Goal: Task Accomplishment & Management: Use online tool/utility

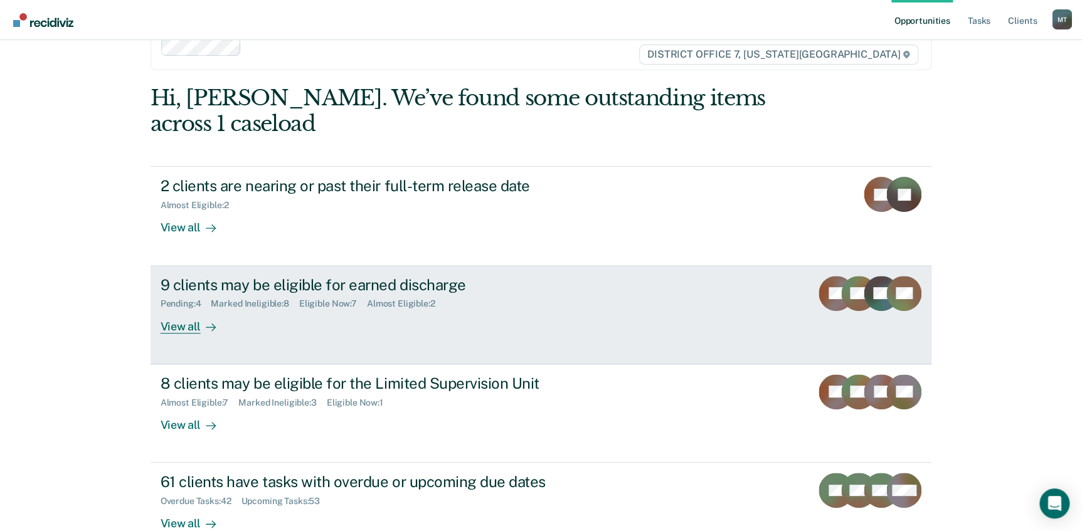
scroll to position [66, 0]
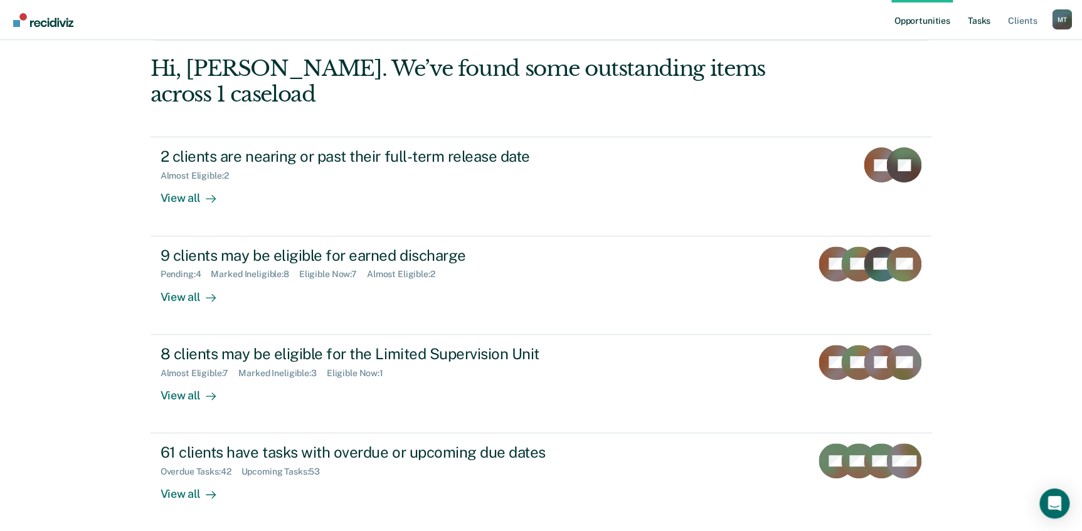
click at [976, 20] on link "Tasks" at bounding box center [979, 20] width 28 height 40
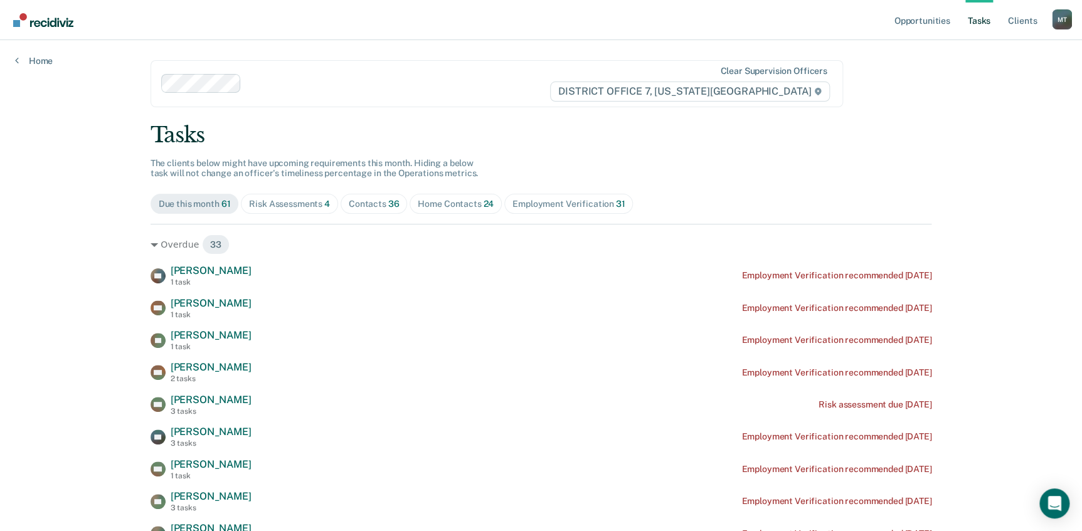
click at [551, 202] on div "Employment Verification 31" at bounding box center [568, 204] width 112 height 11
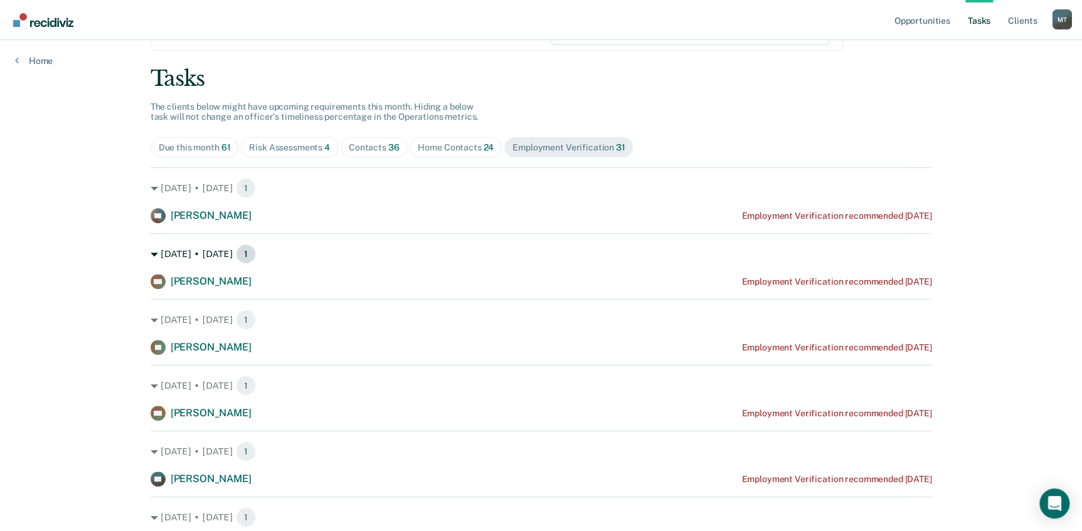
scroll to position [114, 0]
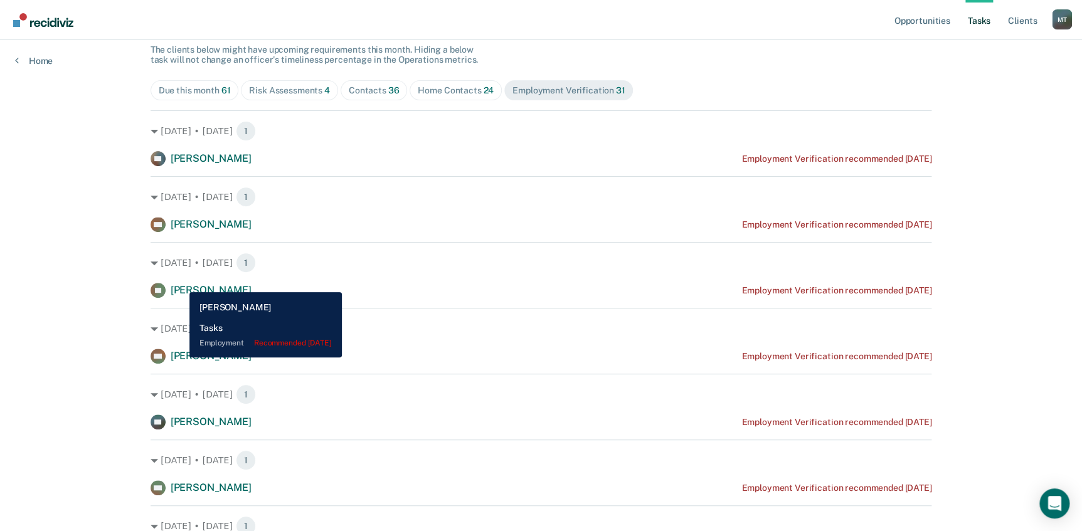
click at [180, 284] on span "[PERSON_NAME]" at bounding box center [211, 290] width 81 height 12
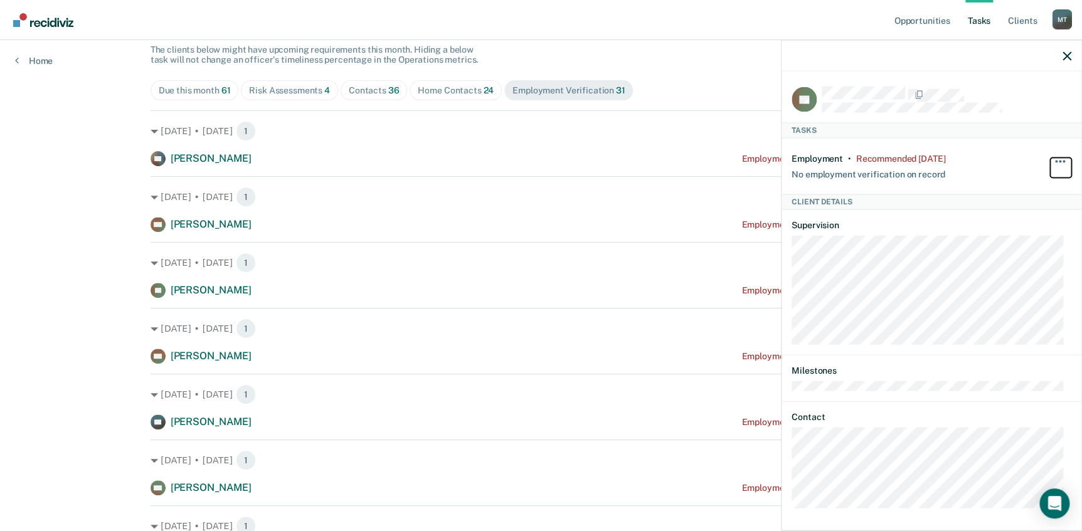
click at [1052, 157] on button "button" at bounding box center [1060, 167] width 21 height 20
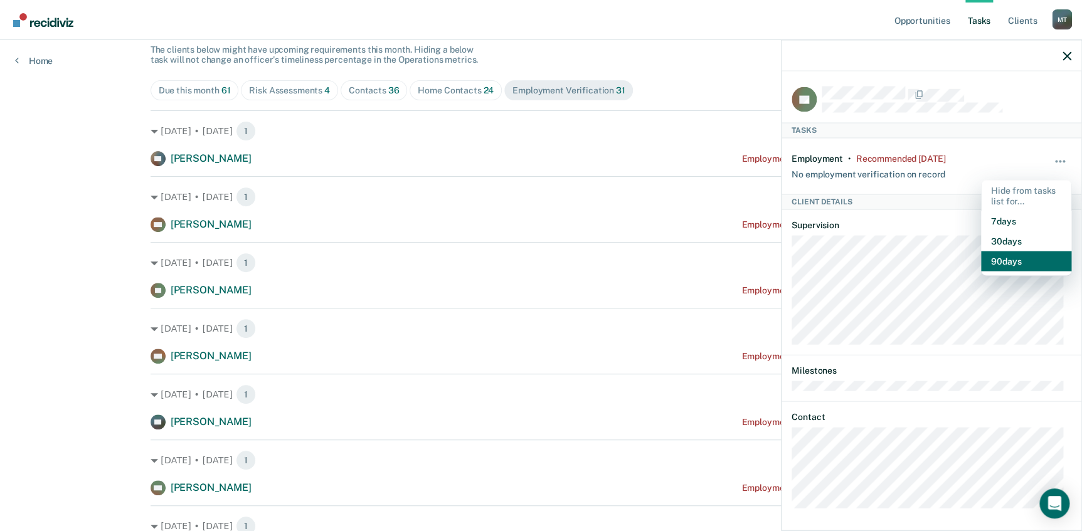
click at [1003, 262] on button "90 days" at bounding box center [1026, 261] width 90 height 20
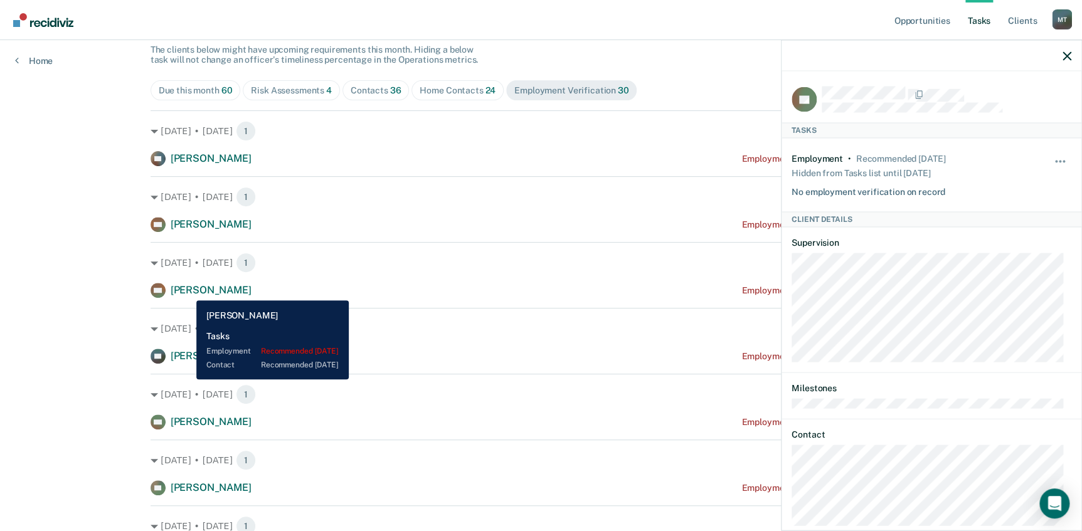
click at [186, 291] on span "[PERSON_NAME]" at bounding box center [211, 290] width 81 height 12
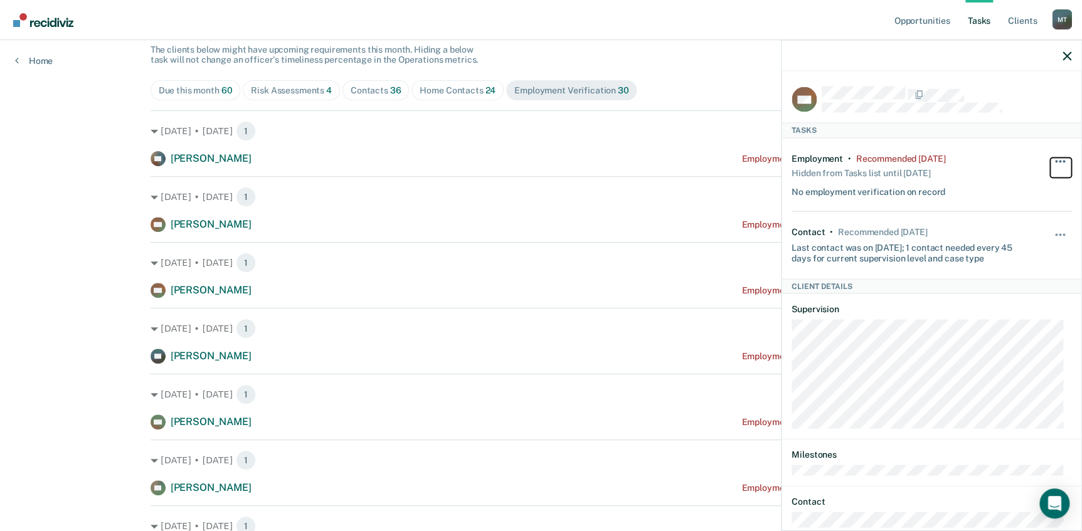
click at [1052, 157] on button "button" at bounding box center [1060, 167] width 21 height 20
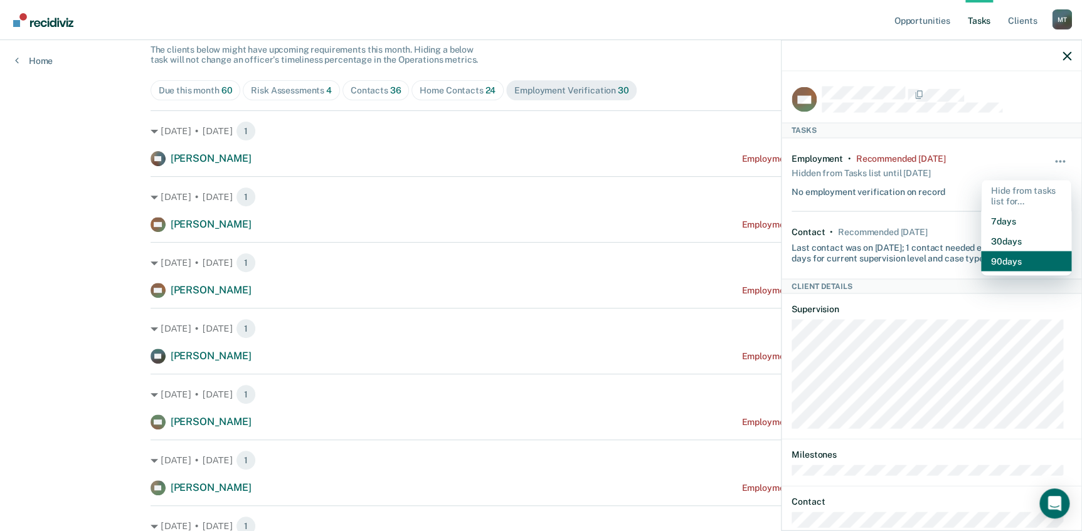
click at [1007, 259] on button "90 days" at bounding box center [1026, 261] width 90 height 20
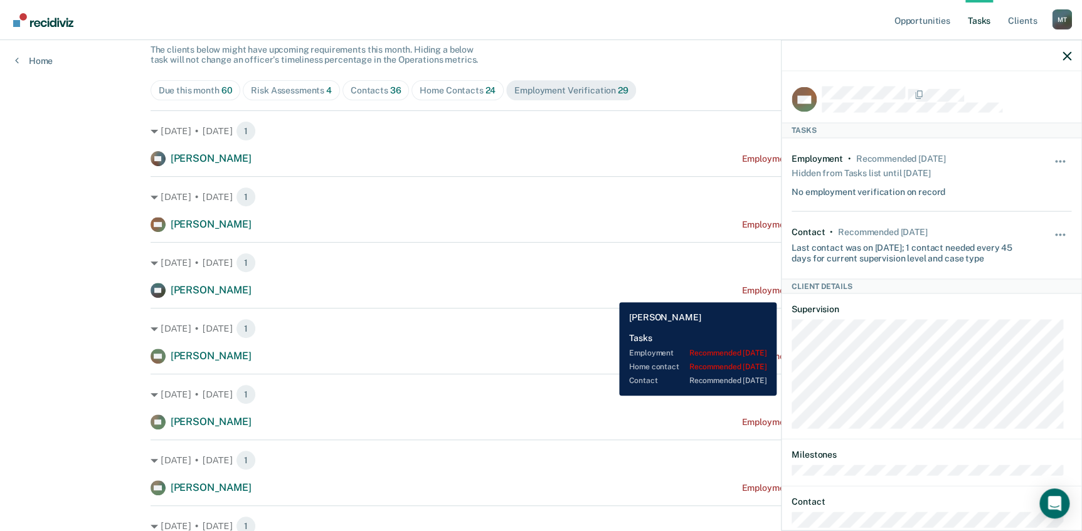
click at [610, 293] on div "[PERSON_NAME] Employment Verification recommended [DATE]" at bounding box center [541, 290] width 781 height 15
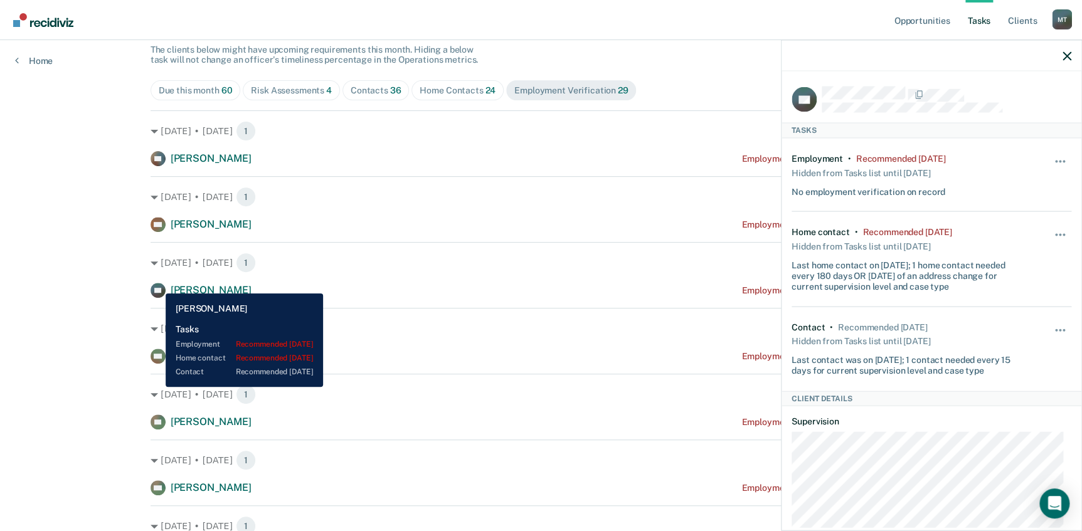
click at [156, 284] on rect at bounding box center [158, 290] width 15 height 15
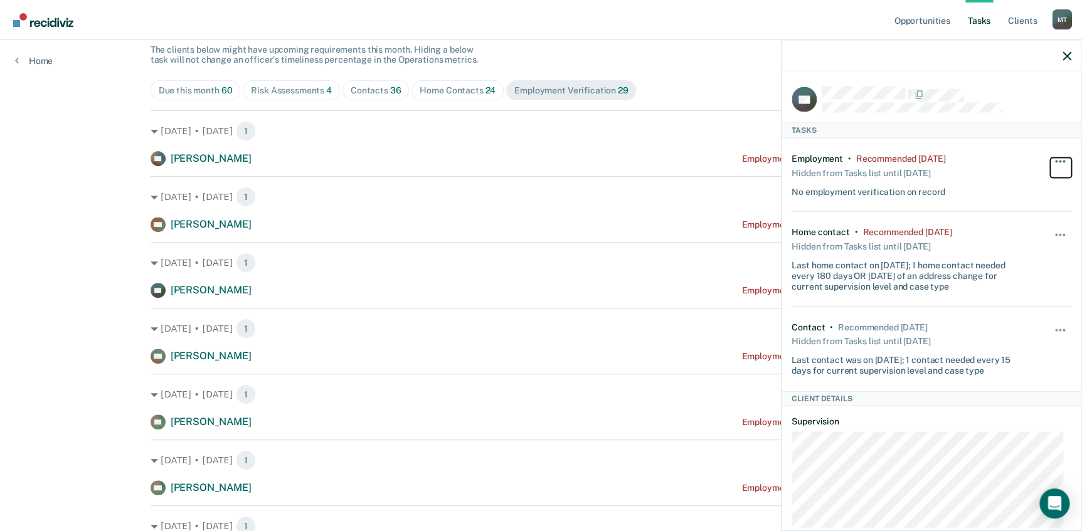
click at [1050, 158] on button "button" at bounding box center [1060, 167] width 21 height 20
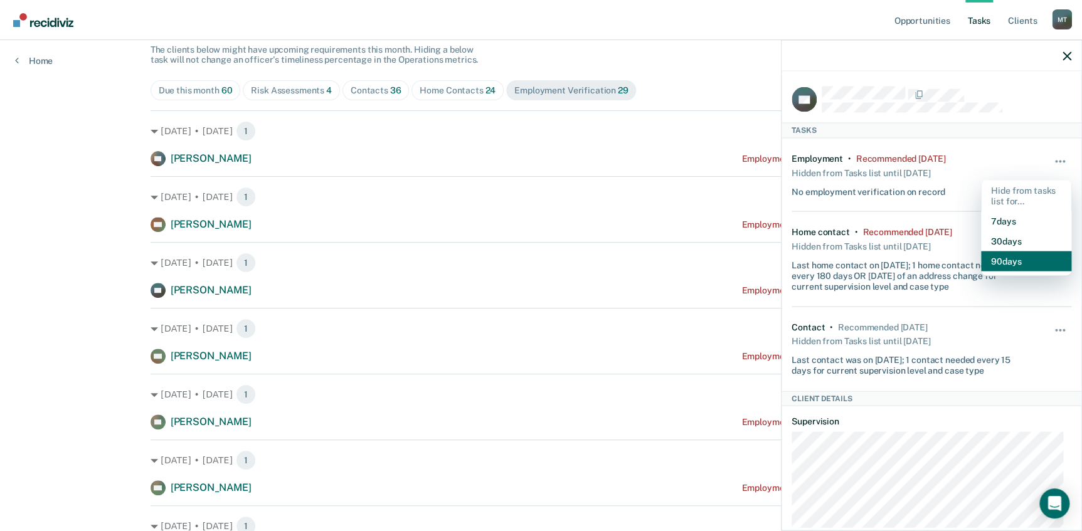
click at [1010, 259] on button "90 days" at bounding box center [1026, 261] width 90 height 20
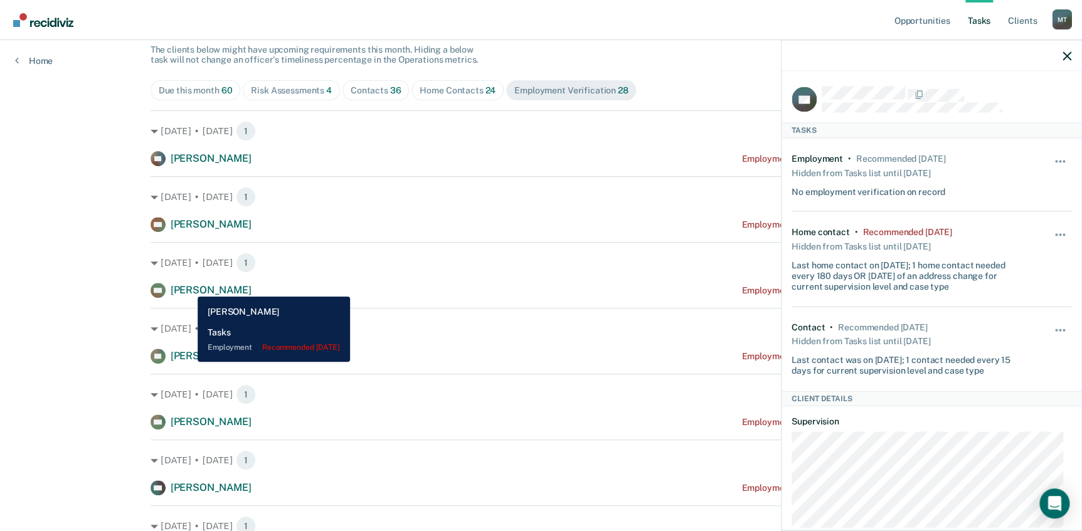
click at [188, 285] on span "[PERSON_NAME]" at bounding box center [211, 290] width 81 height 12
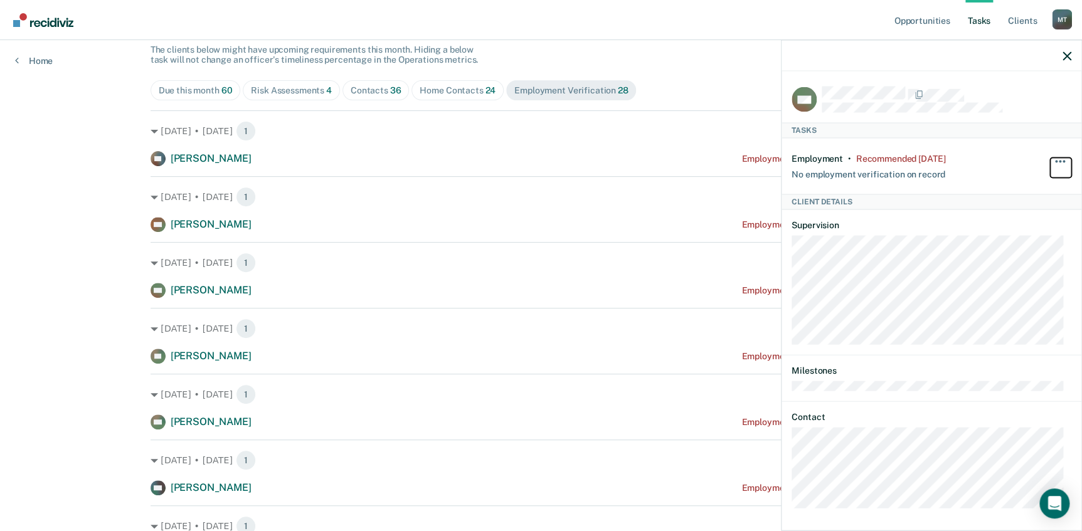
click at [1050, 157] on button "button" at bounding box center [1060, 167] width 21 height 20
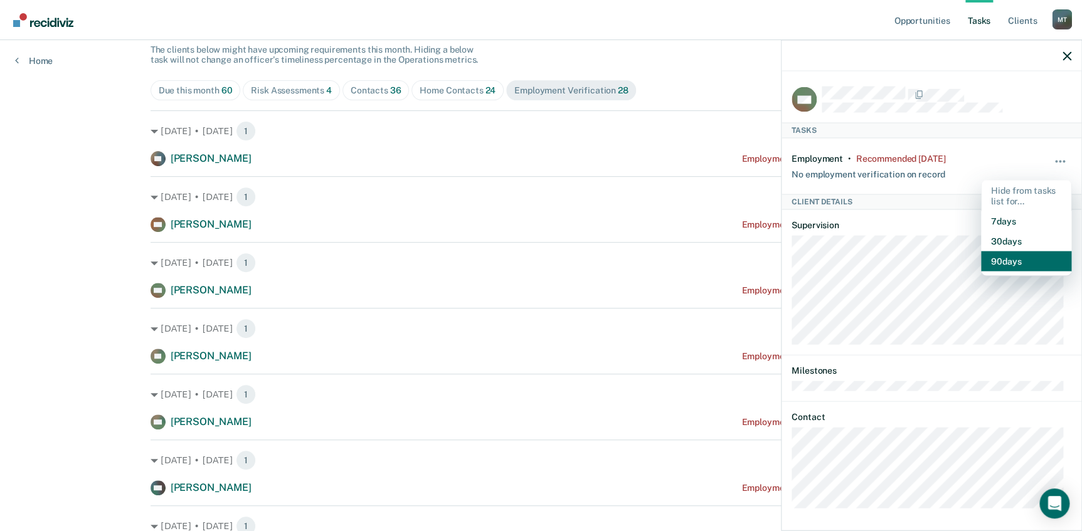
click at [986, 257] on button "90 days" at bounding box center [1026, 261] width 90 height 20
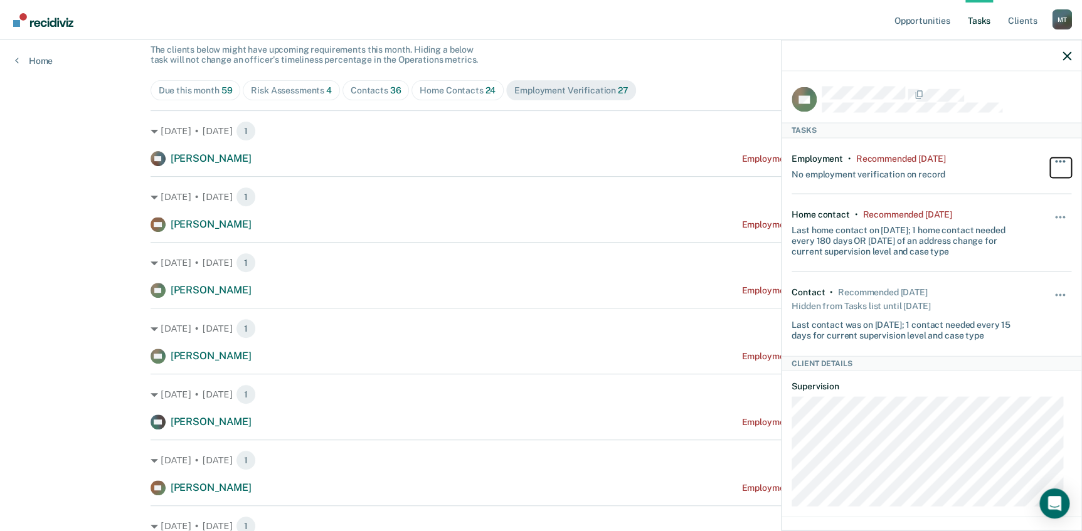
click at [1062, 160] on span "button" at bounding box center [1063, 161] width 3 height 3
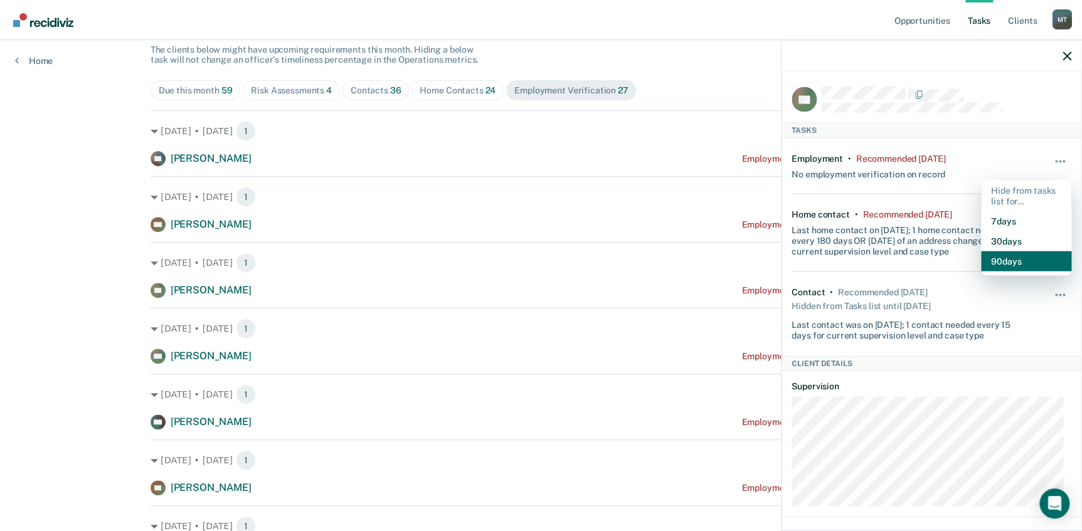
click at [1019, 260] on button "90 days" at bounding box center [1026, 261] width 90 height 20
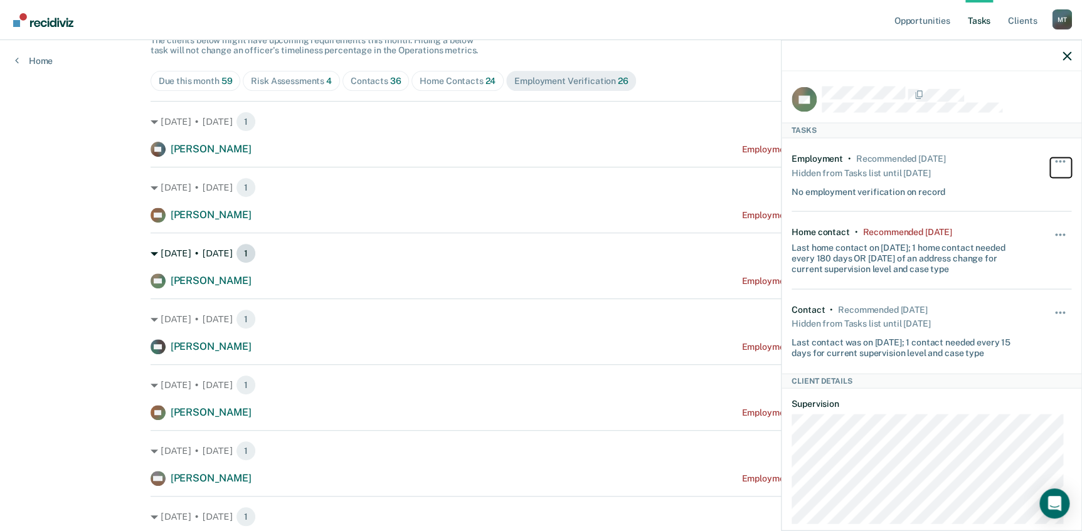
scroll to position [228, 0]
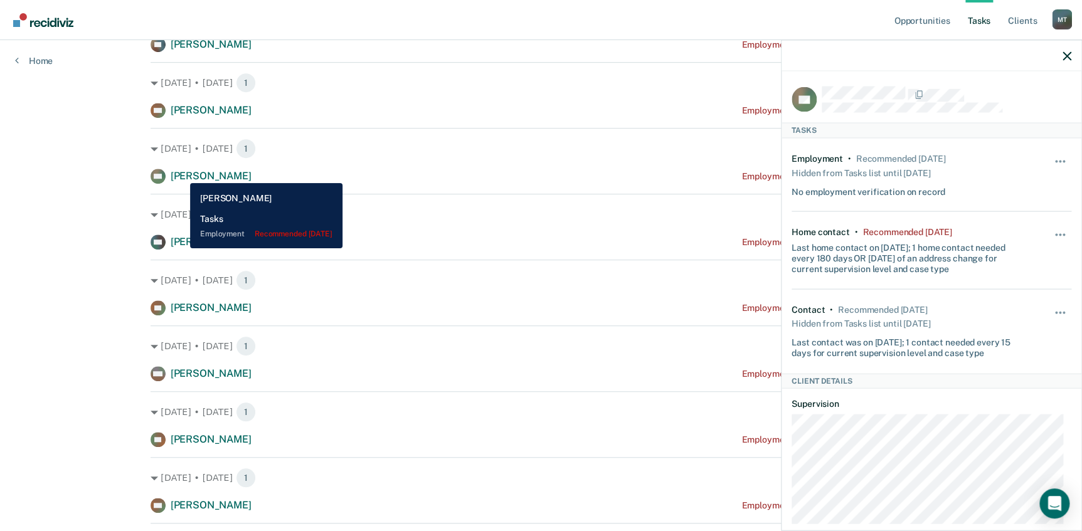
drag, startPoint x: 181, startPoint y: 174, endPoint x: 188, endPoint y: 172, distance: 7.8
click at [181, 174] on span "[PERSON_NAME]" at bounding box center [211, 176] width 81 height 12
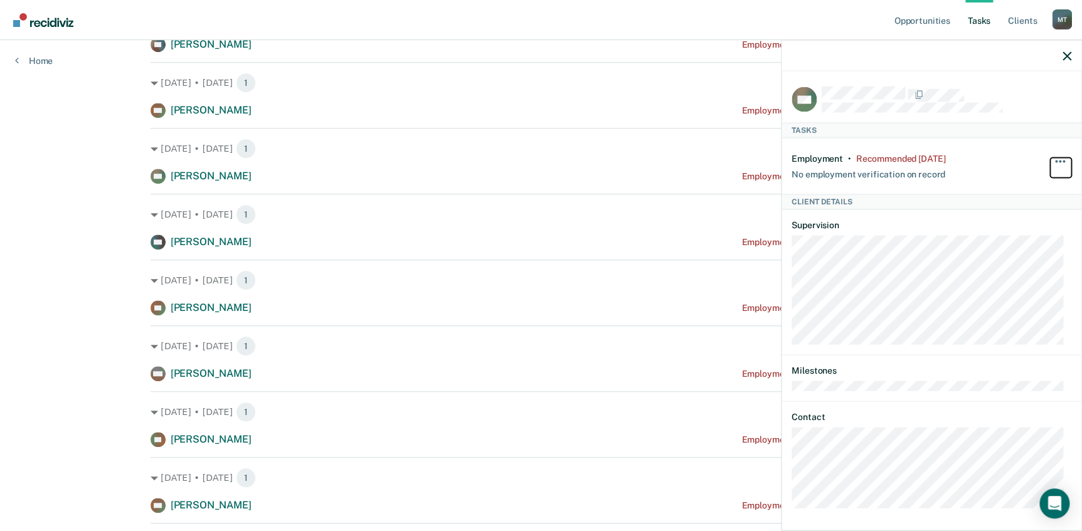
click at [1059, 160] on span "button" at bounding box center [1060, 161] width 3 height 3
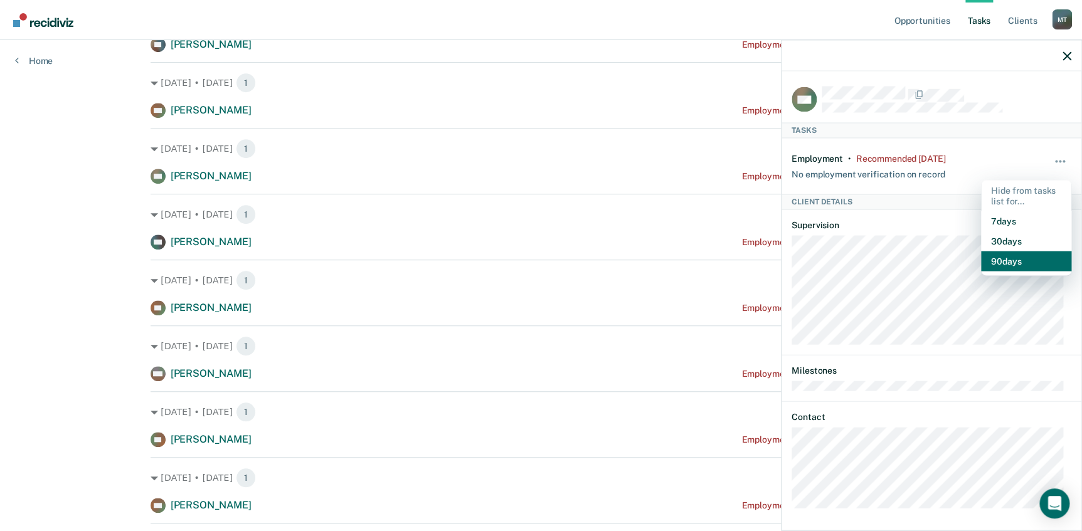
click at [1013, 260] on button "90 days" at bounding box center [1026, 261] width 90 height 20
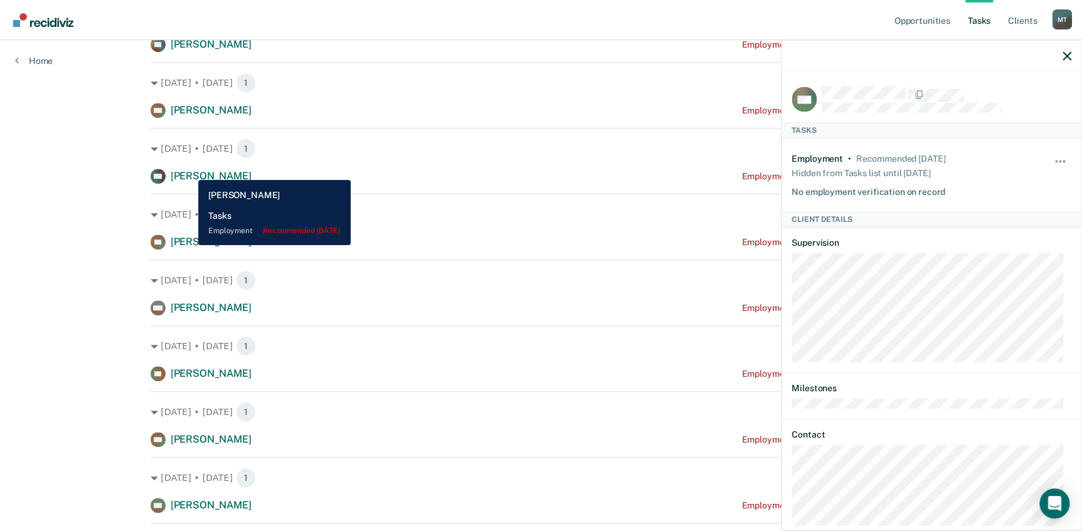
click at [189, 171] on span "[PERSON_NAME]" at bounding box center [211, 176] width 81 height 12
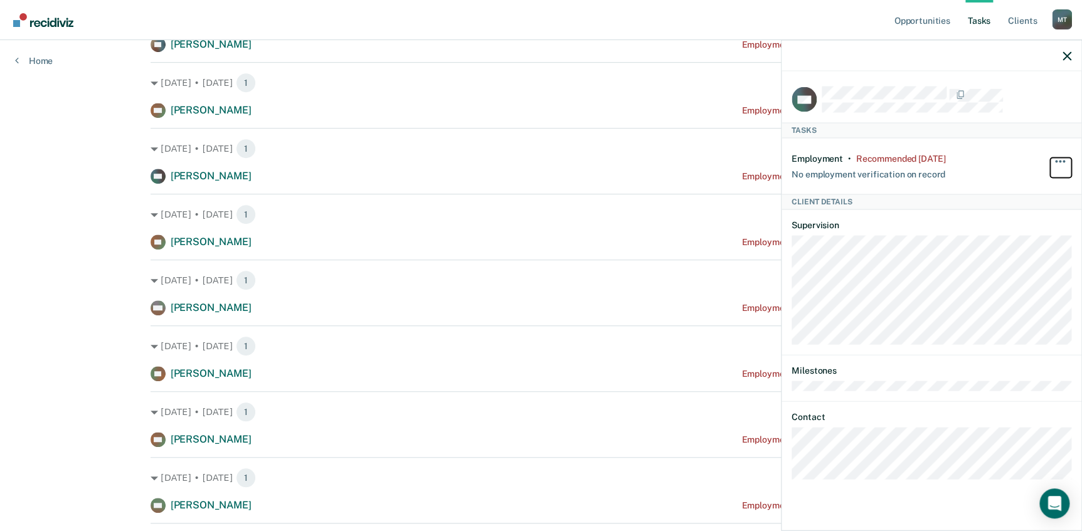
click at [1060, 157] on button "button" at bounding box center [1060, 167] width 21 height 20
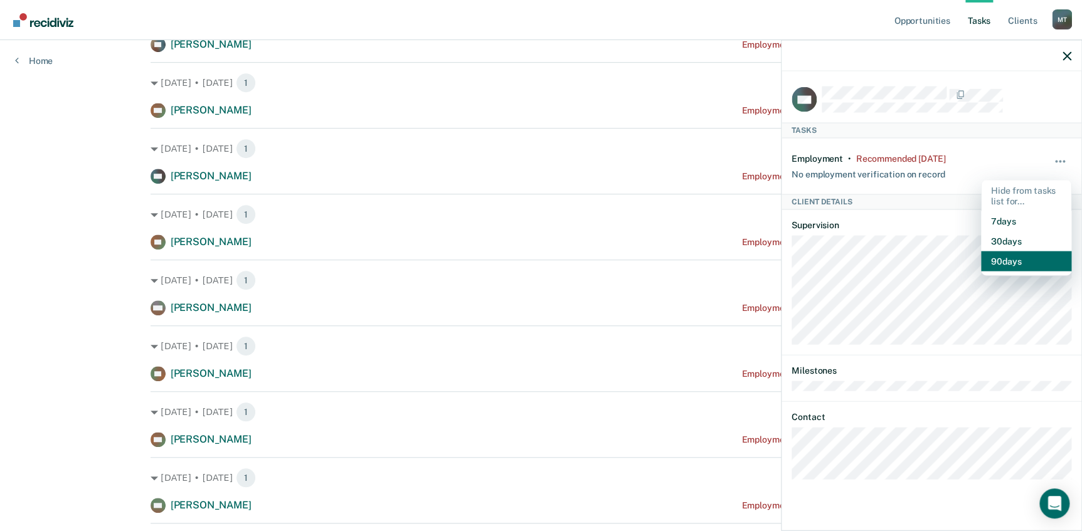
click at [1022, 263] on button "90 days" at bounding box center [1026, 261] width 90 height 20
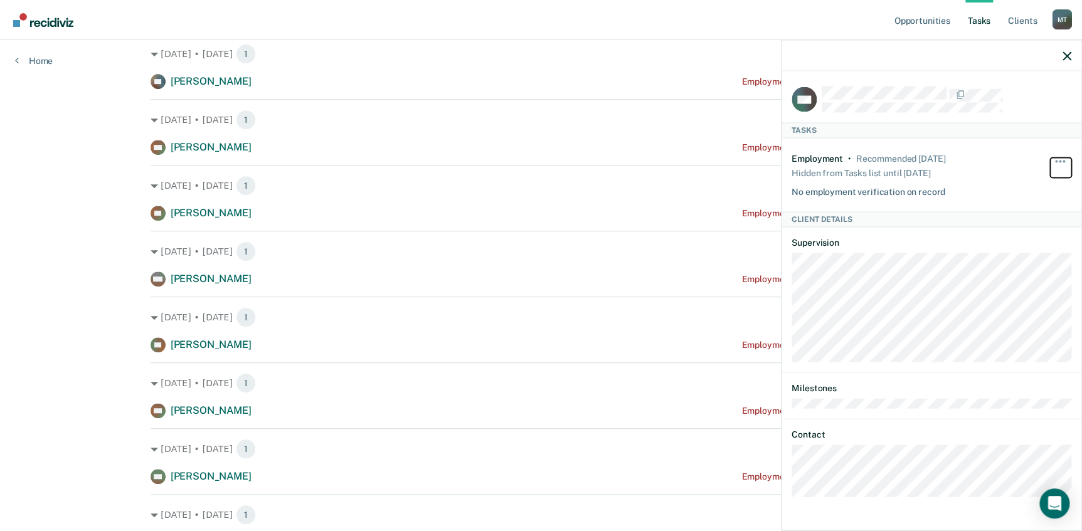
scroll to position [171, 0]
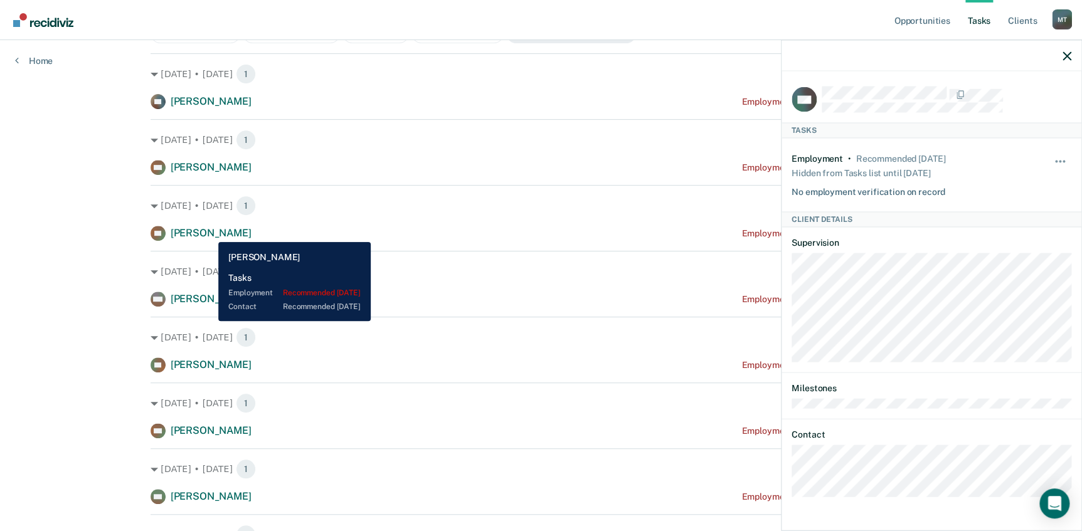
click at [209, 233] on span "[PERSON_NAME]" at bounding box center [211, 233] width 81 height 12
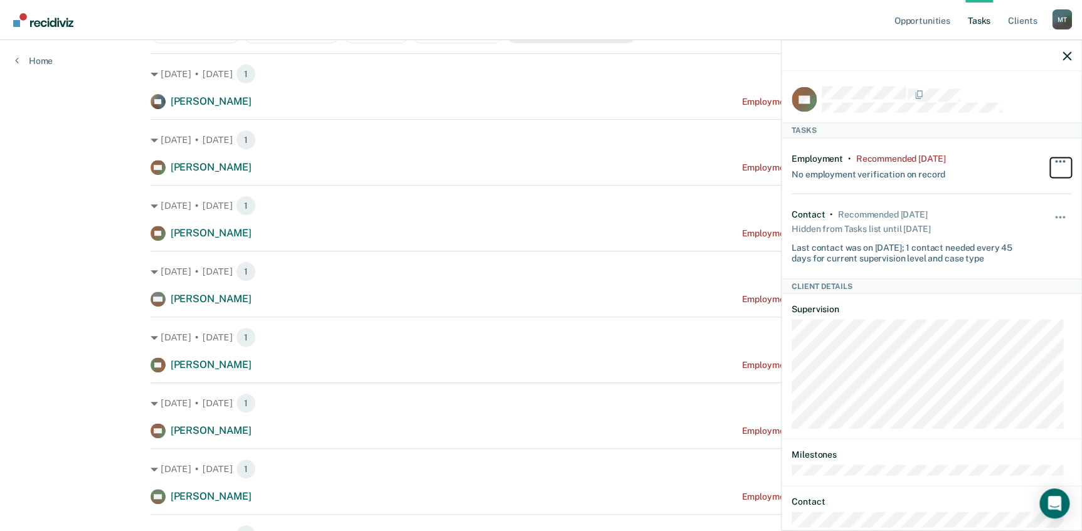
click at [1059, 161] on span "button" at bounding box center [1060, 161] width 3 height 3
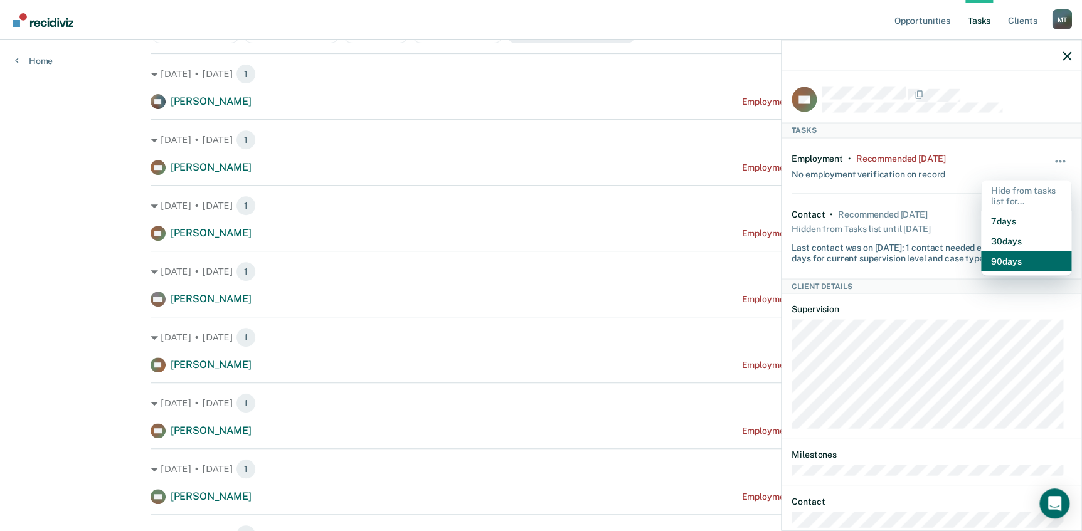
click at [995, 260] on button "90 days" at bounding box center [1026, 261] width 90 height 20
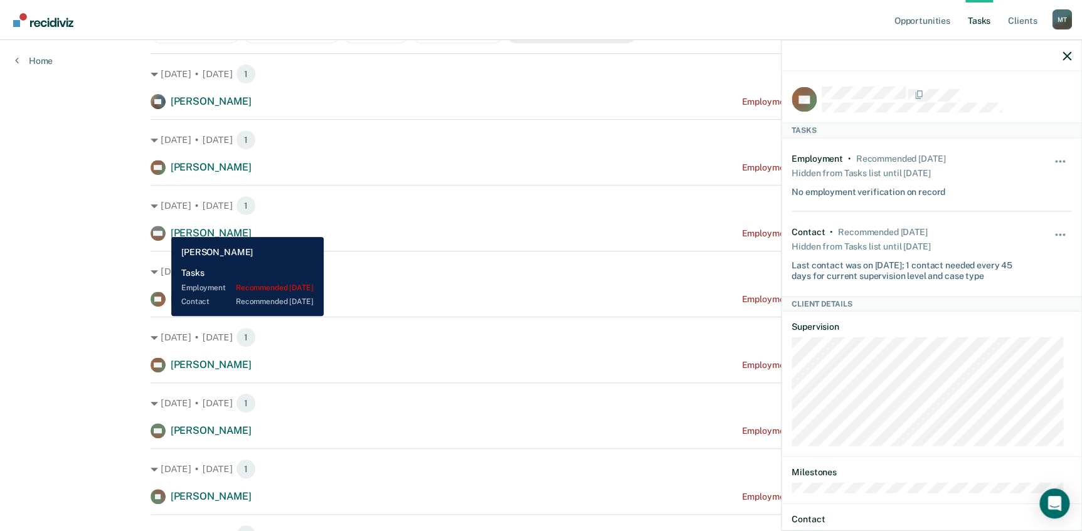
click at [162, 228] on icon at bounding box center [157, 228] width 20 height 18
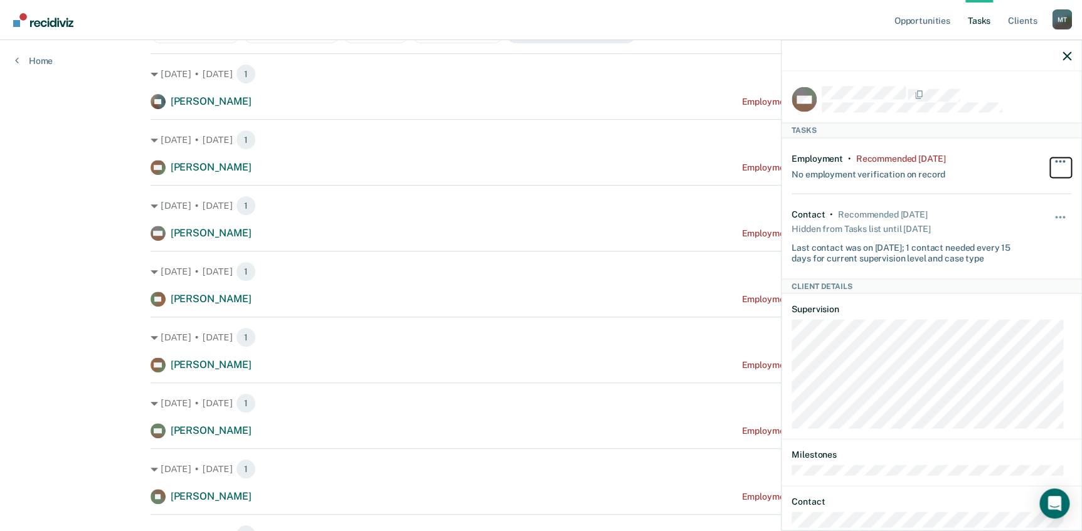
click at [1050, 158] on button "button" at bounding box center [1060, 167] width 21 height 20
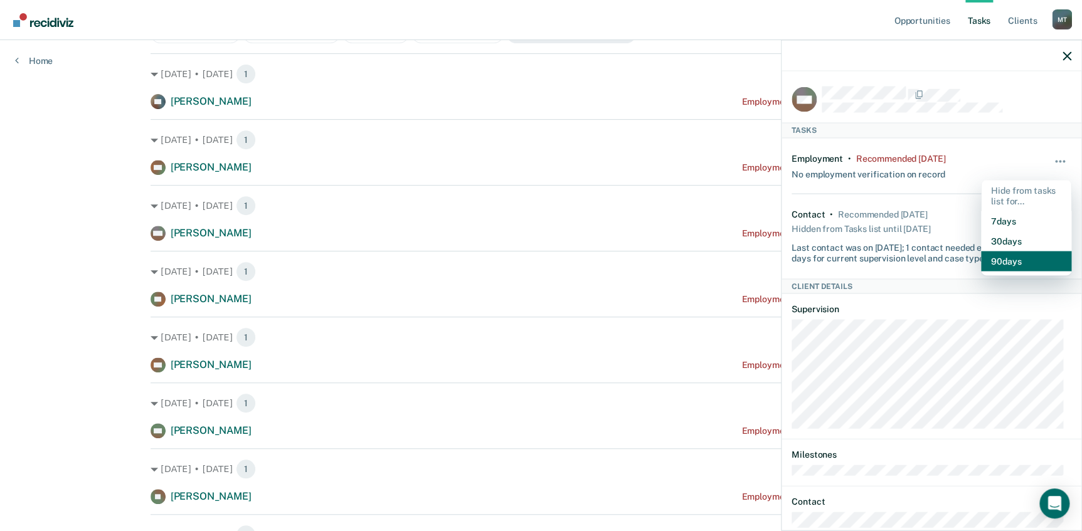
click at [1017, 260] on button "90 days" at bounding box center [1026, 261] width 90 height 20
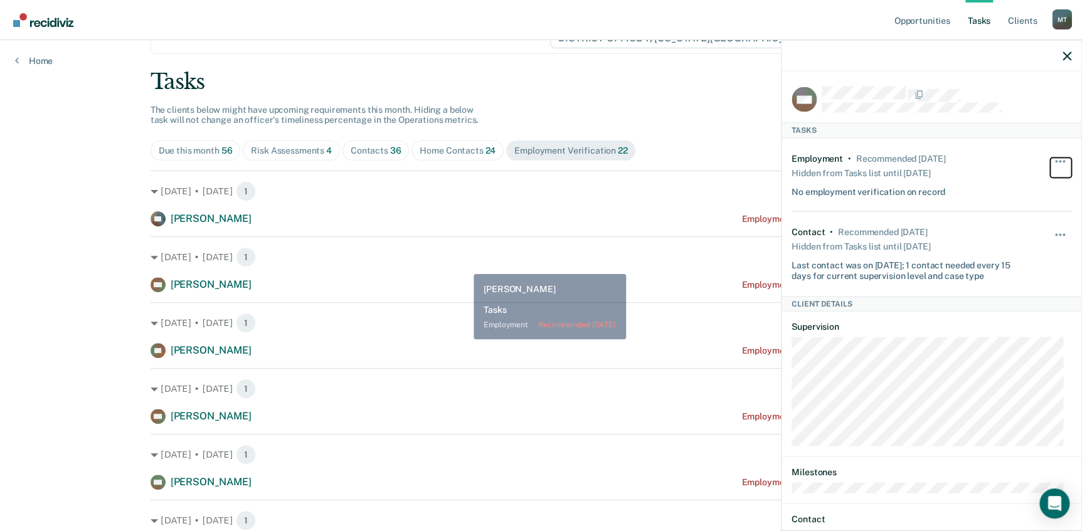
scroll to position [0, 0]
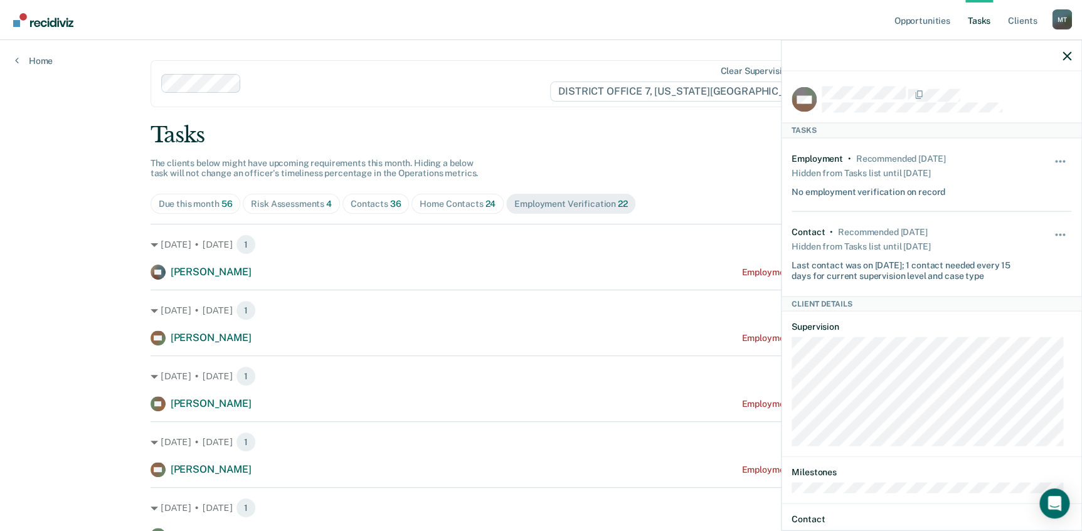
click at [194, 201] on div "Due this month 56" at bounding box center [196, 204] width 74 height 11
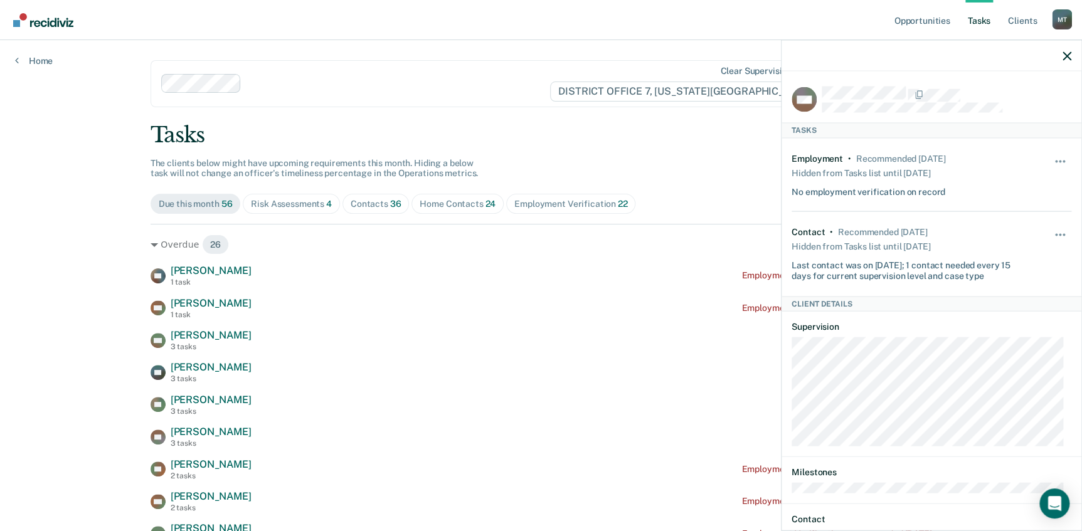
click at [527, 203] on div "Employment Verification 22" at bounding box center [570, 204] width 113 height 11
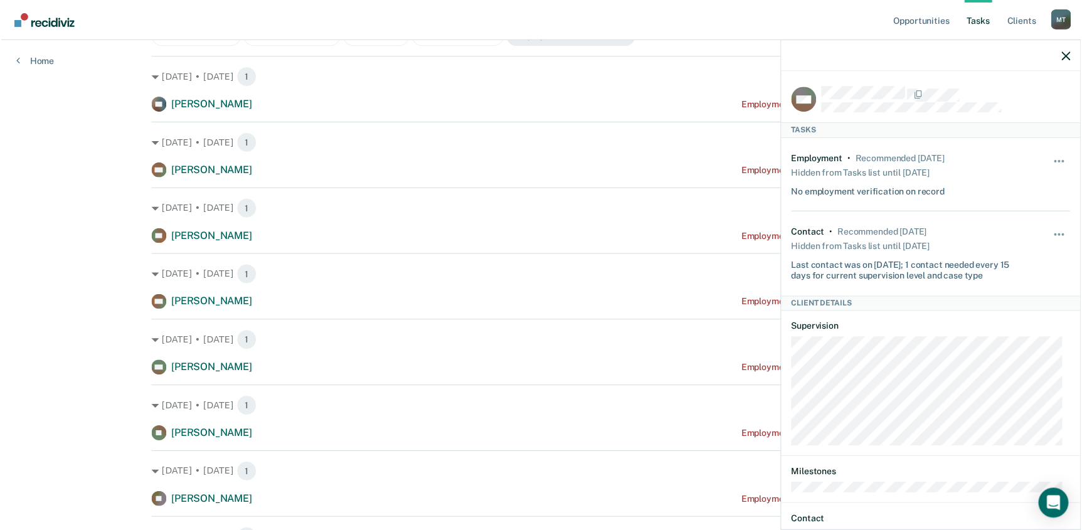
scroll to position [171, 0]
